Goal: Find specific page/section: Find specific page/section

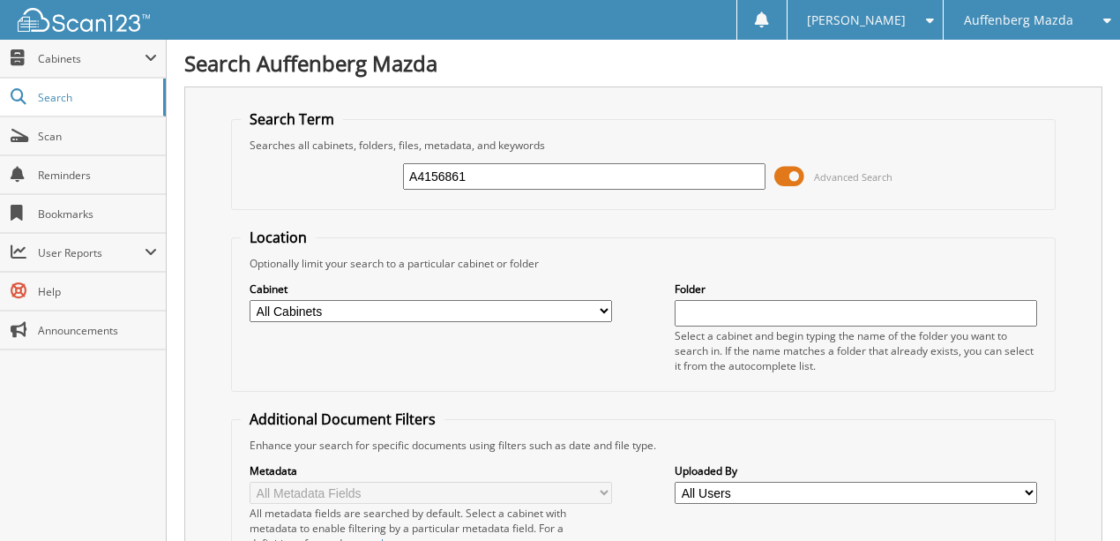
type input "A4156861"
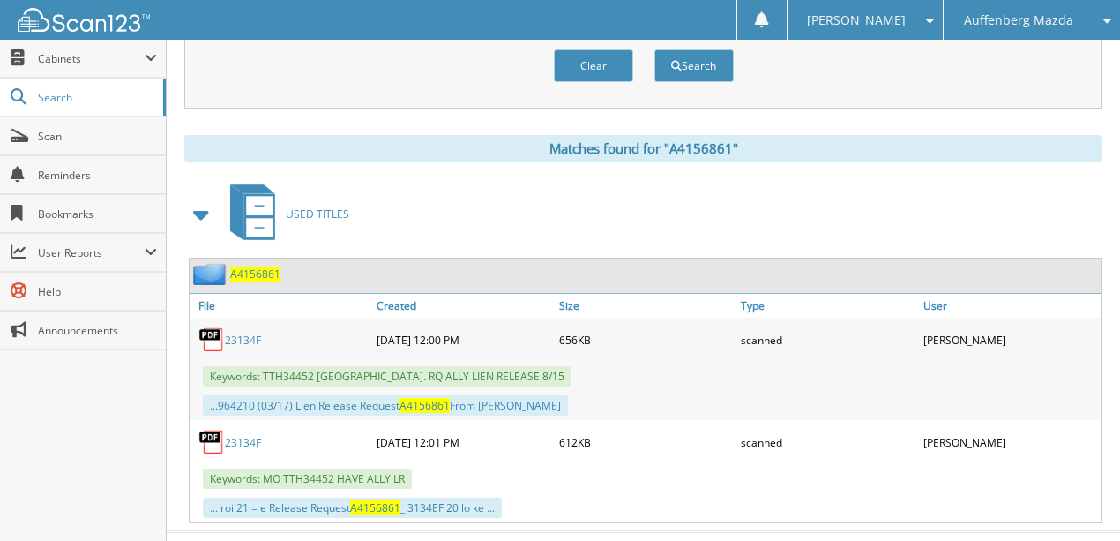
scroll to position [681, 0]
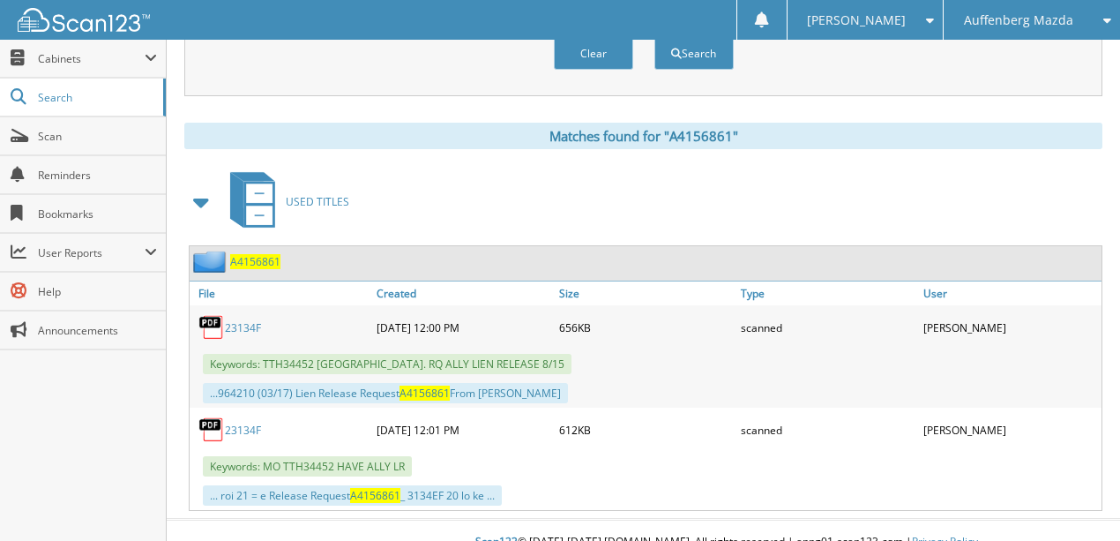
click at [234, 422] on link "23134F" at bounding box center [243, 429] width 36 height 15
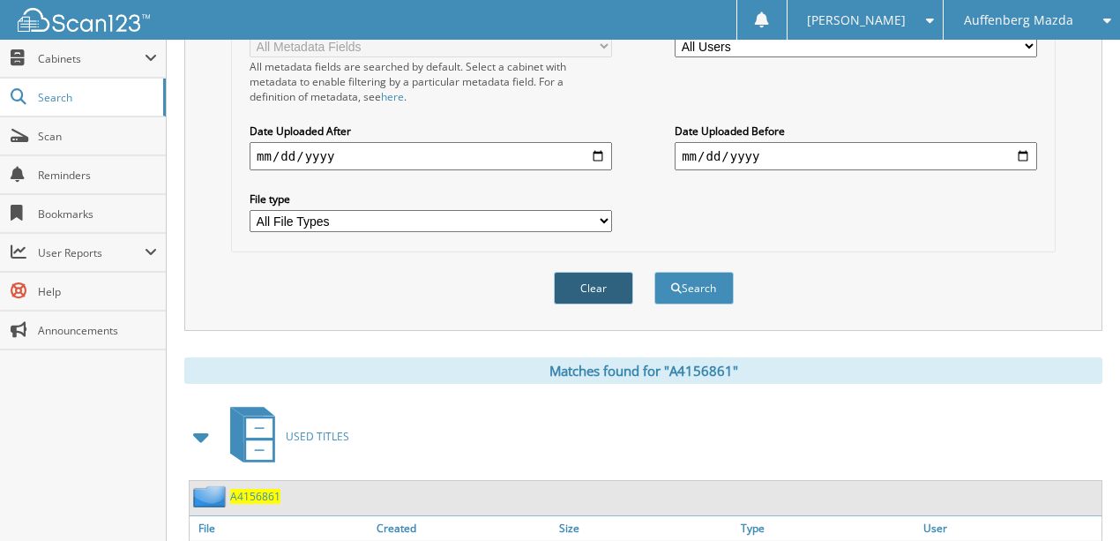
click at [585, 278] on button "Clear" at bounding box center [593, 288] width 79 height 33
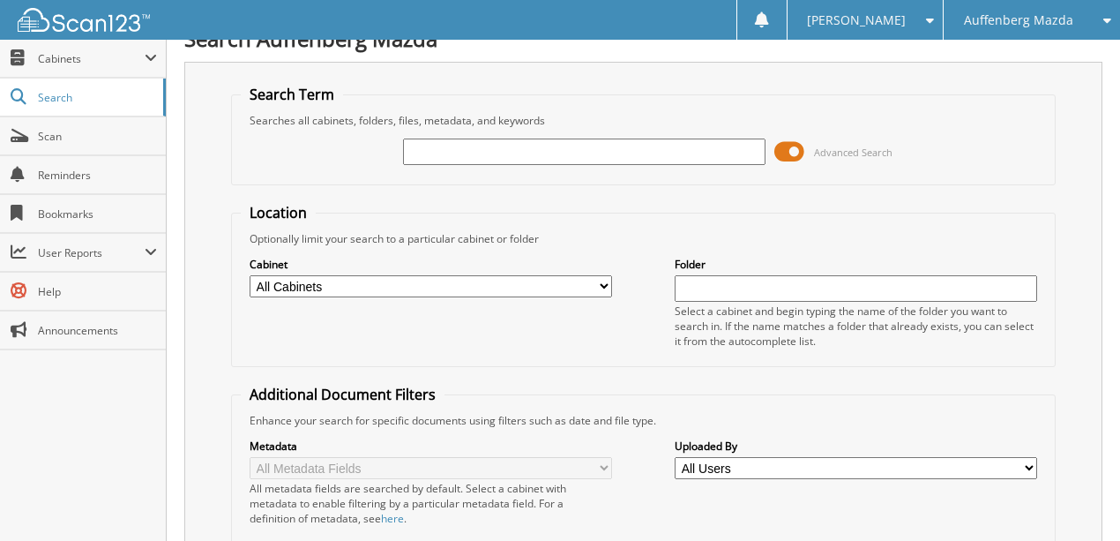
scroll to position [0, 0]
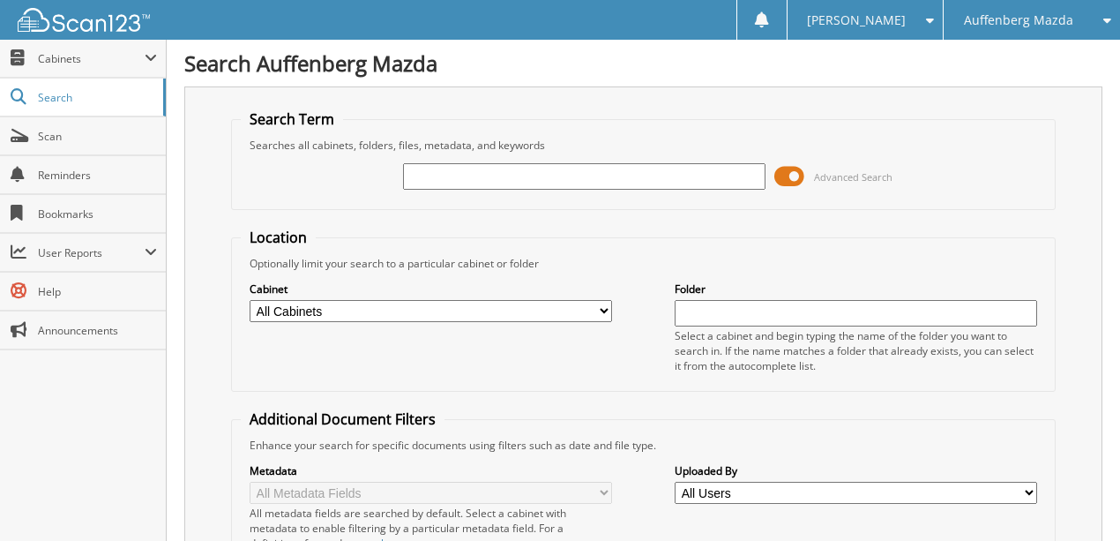
click at [451, 173] on input "text" at bounding box center [584, 176] width 362 height 26
type input "GZ027127"
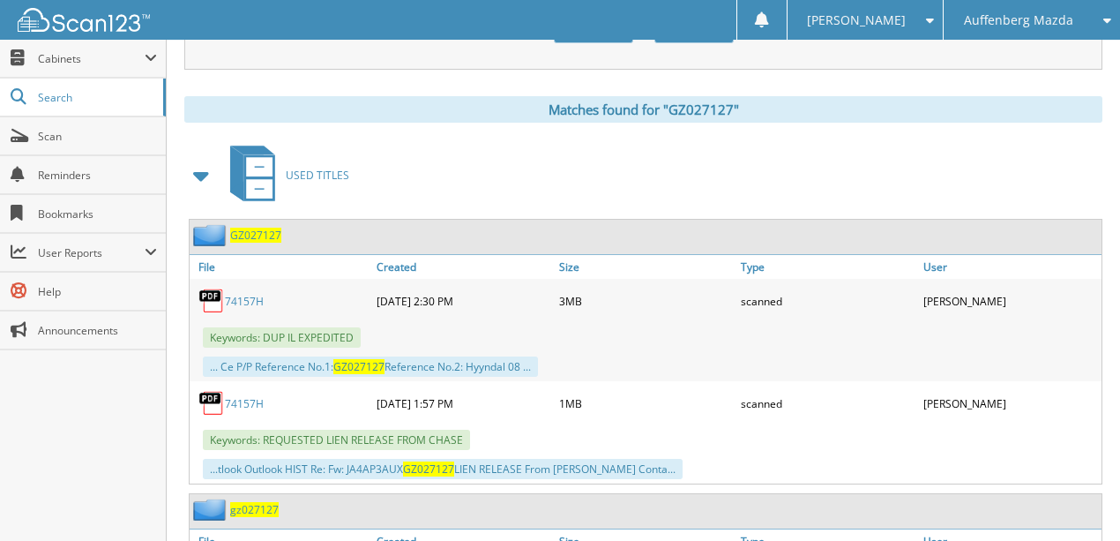
scroll to position [705, 0]
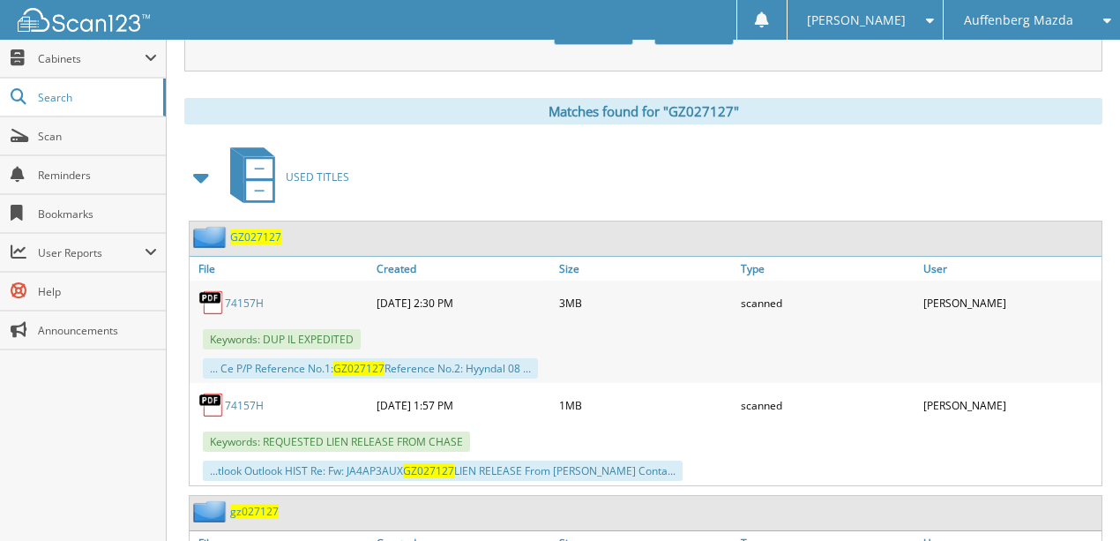
click at [246, 295] on link "74157H" at bounding box center [244, 302] width 39 height 15
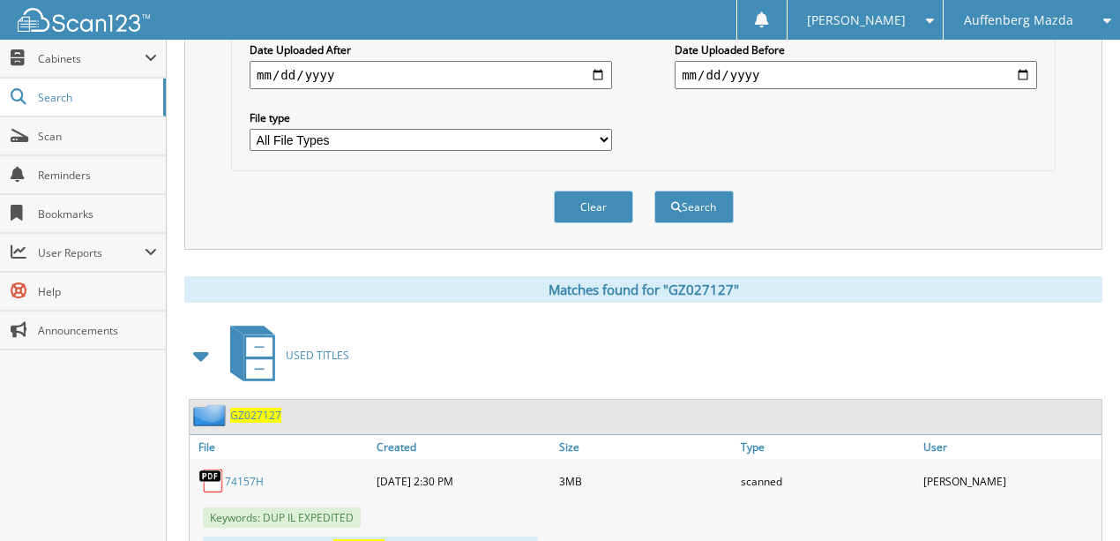
scroll to position [294, 0]
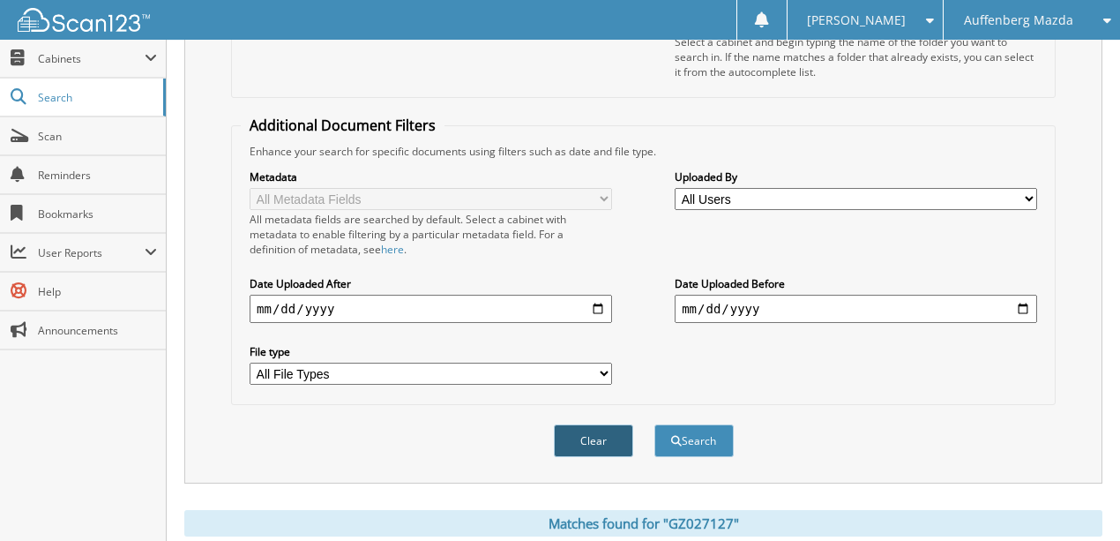
click at [586, 427] on button "Clear" at bounding box center [593, 440] width 79 height 33
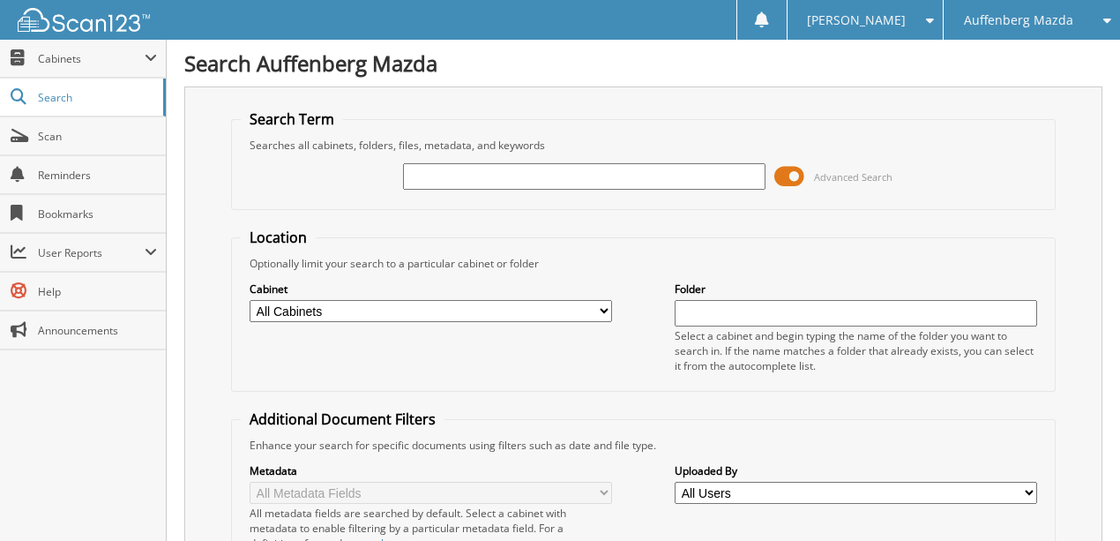
scroll to position [0, 0]
click at [439, 175] on input "text" at bounding box center [584, 176] width 362 height 26
type input "R1130915"
drag, startPoint x: 490, startPoint y: 175, endPoint x: 234, endPoint y: 212, distance: 259.3
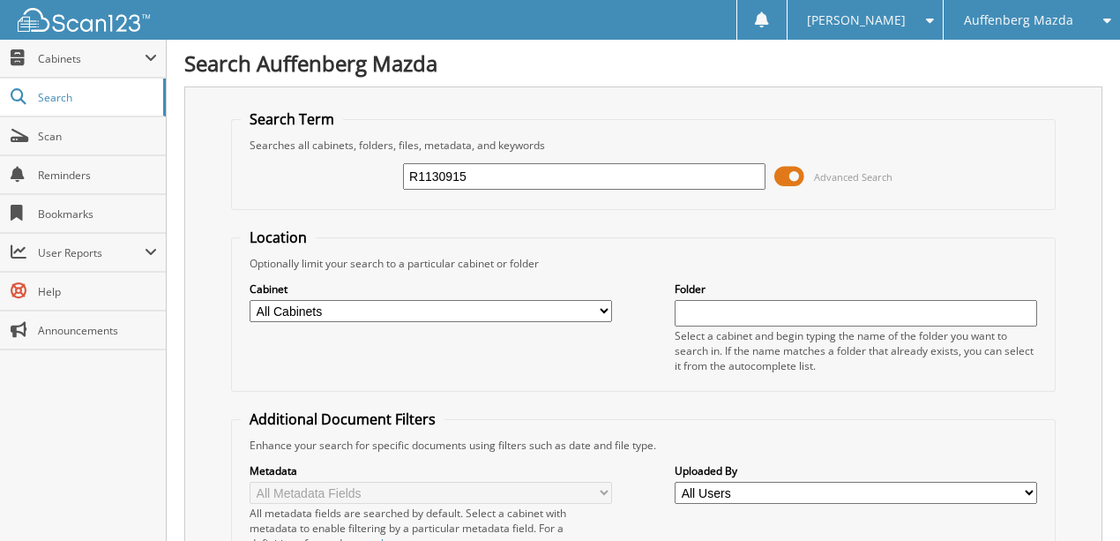
click at [236, 212] on form "Search Term Searches all cabinets, folders, files, metadata, and keywords R1130…" at bounding box center [643, 439] width 825 height 660
type input "JR152287"
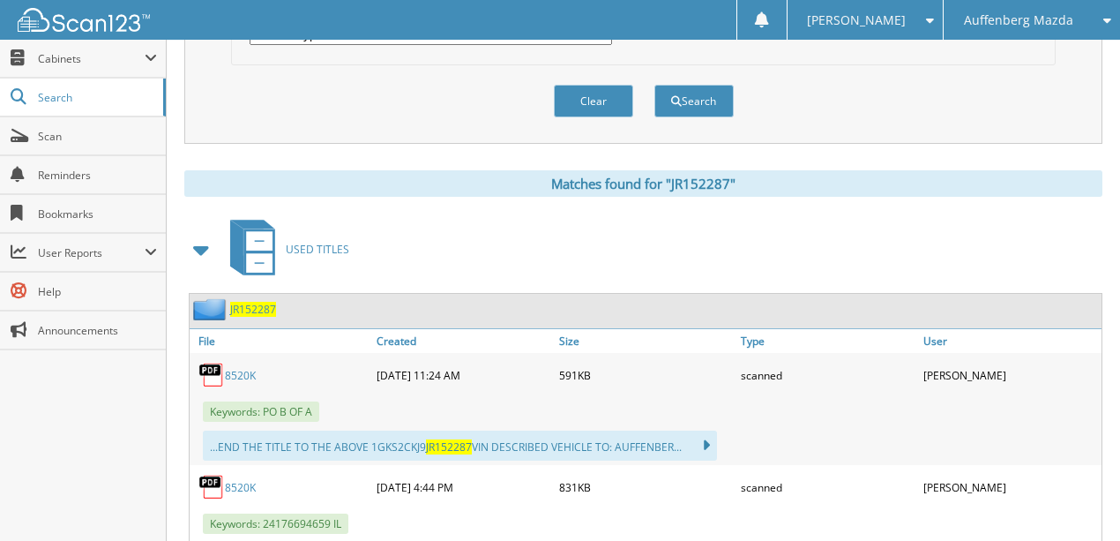
scroll to position [691, 0]
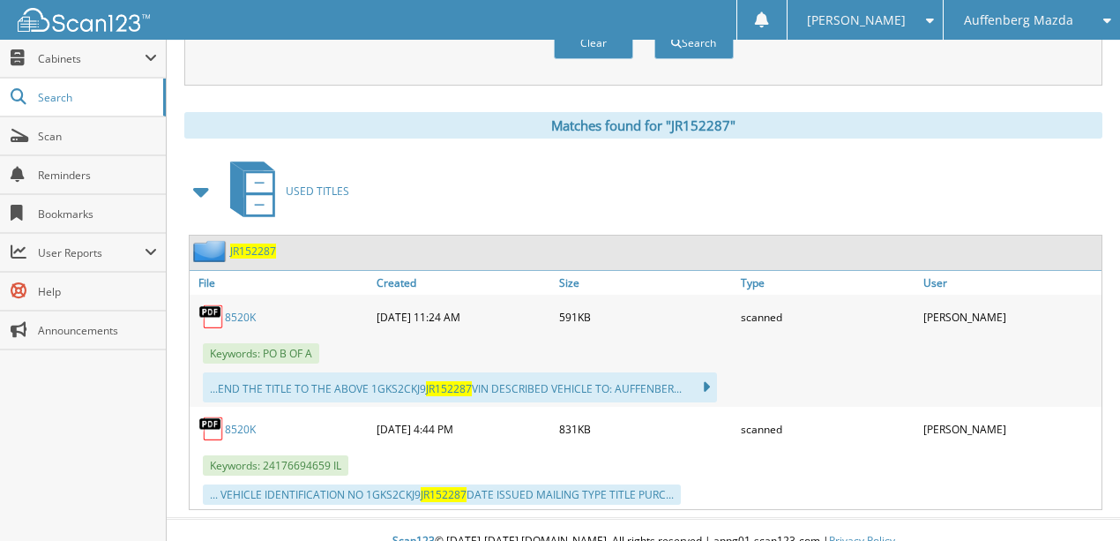
click at [242, 422] on link "8520K" at bounding box center [240, 429] width 31 height 15
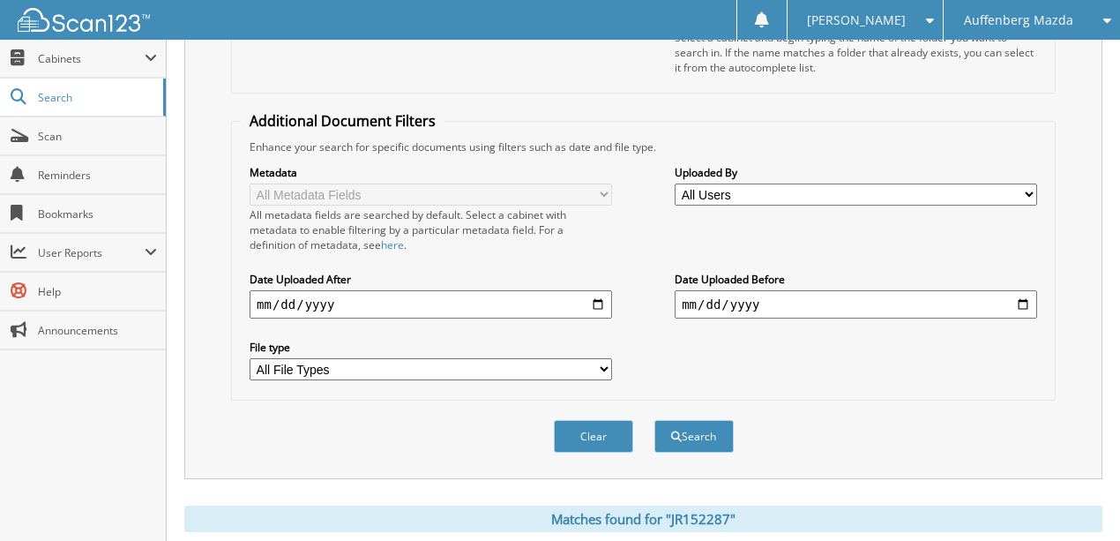
scroll to position [221, 0]
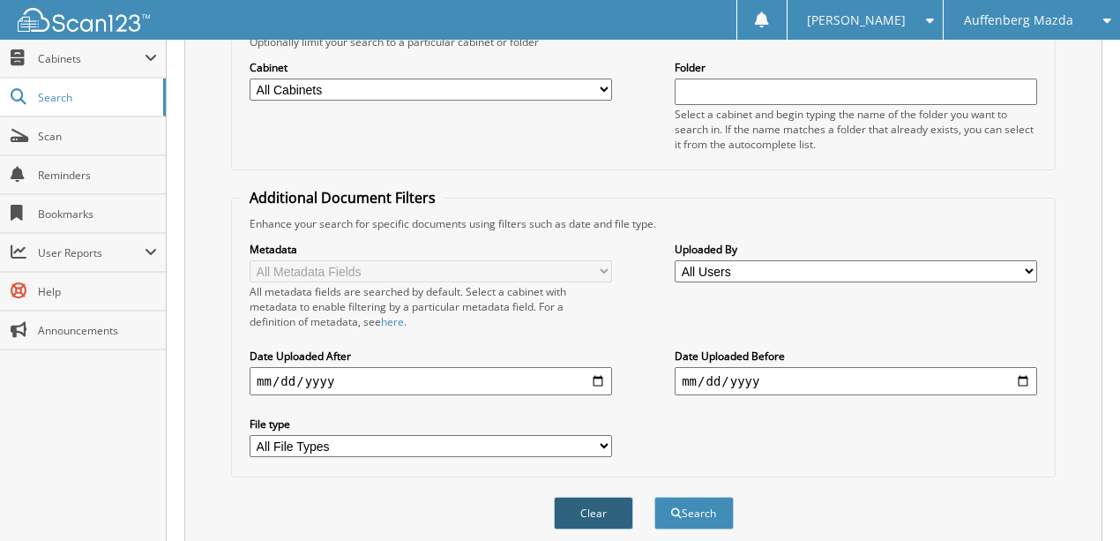
click at [577, 497] on button "Clear" at bounding box center [593, 512] width 79 height 33
click at [101, 147] on link "Scan" at bounding box center [83, 136] width 166 height 38
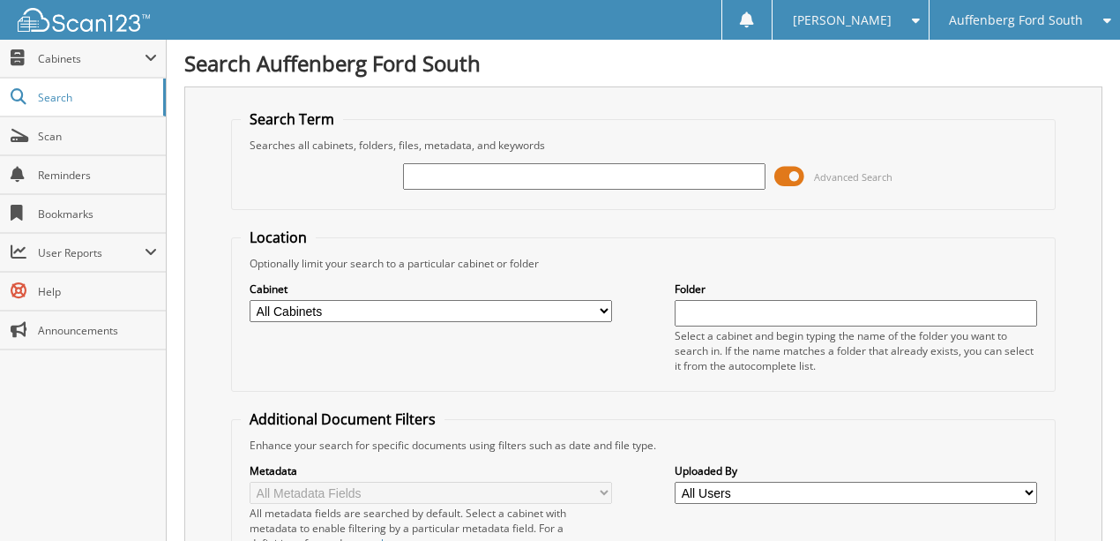
click at [466, 180] on input "text" at bounding box center [584, 176] width 362 height 26
type input "ML303415"
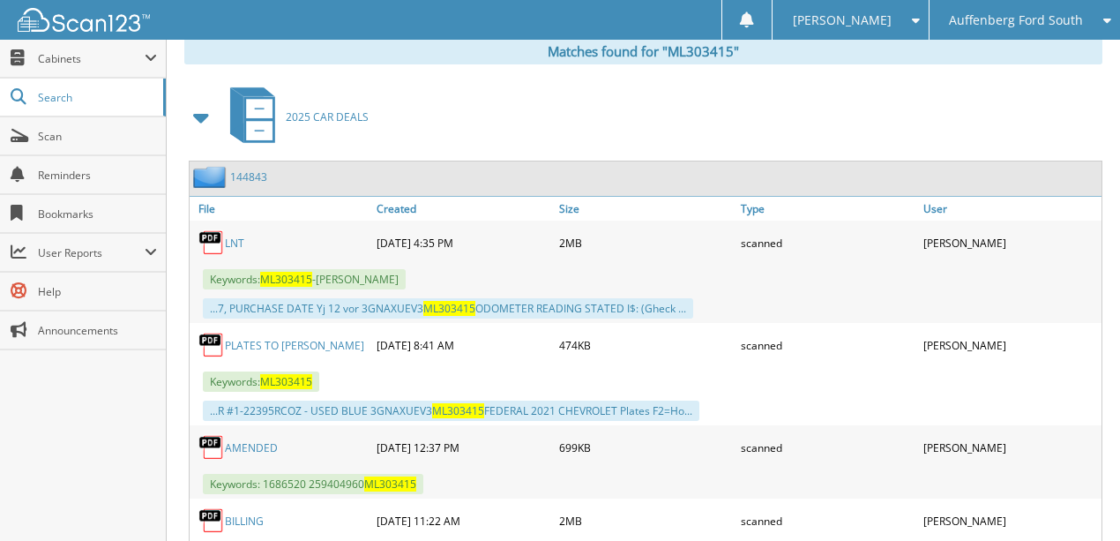
scroll to position [764, 0]
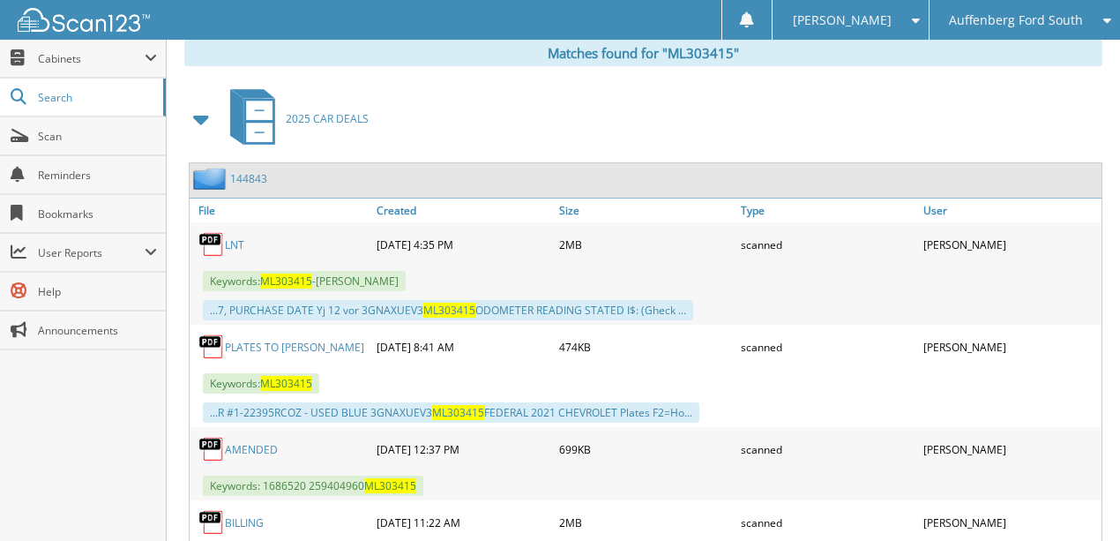
click at [231, 237] on link "LNT" at bounding box center [234, 244] width 19 height 15
click at [1007, 25] on span "Auffenberg Ford South" at bounding box center [1016, 20] width 134 height 11
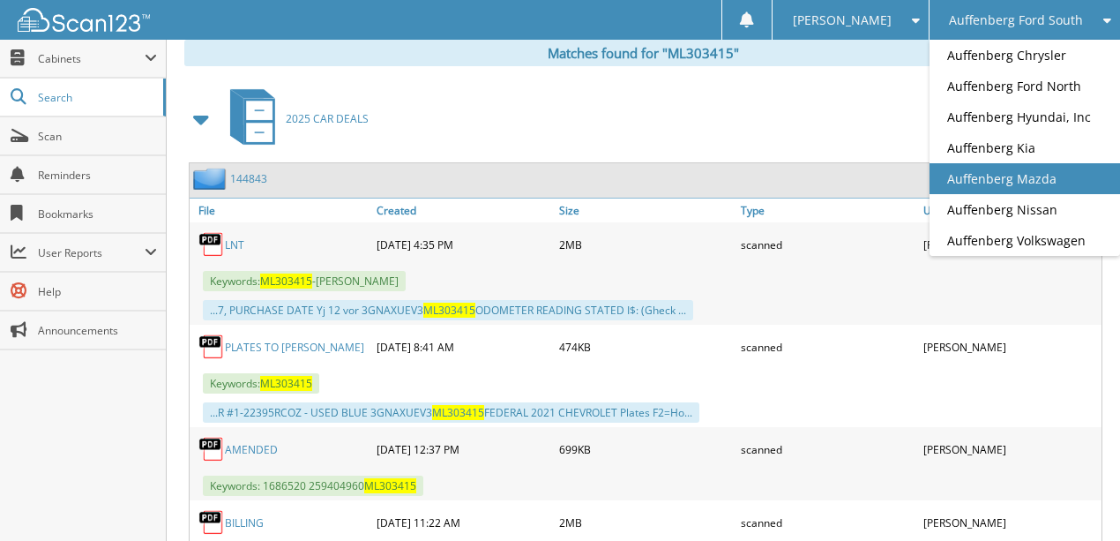
click at [1018, 176] on link "Auffenberg Mazda" at bounding box center [1024, 178] width 190 height 31
